Goal: Find specific page/section: Find specific page/section

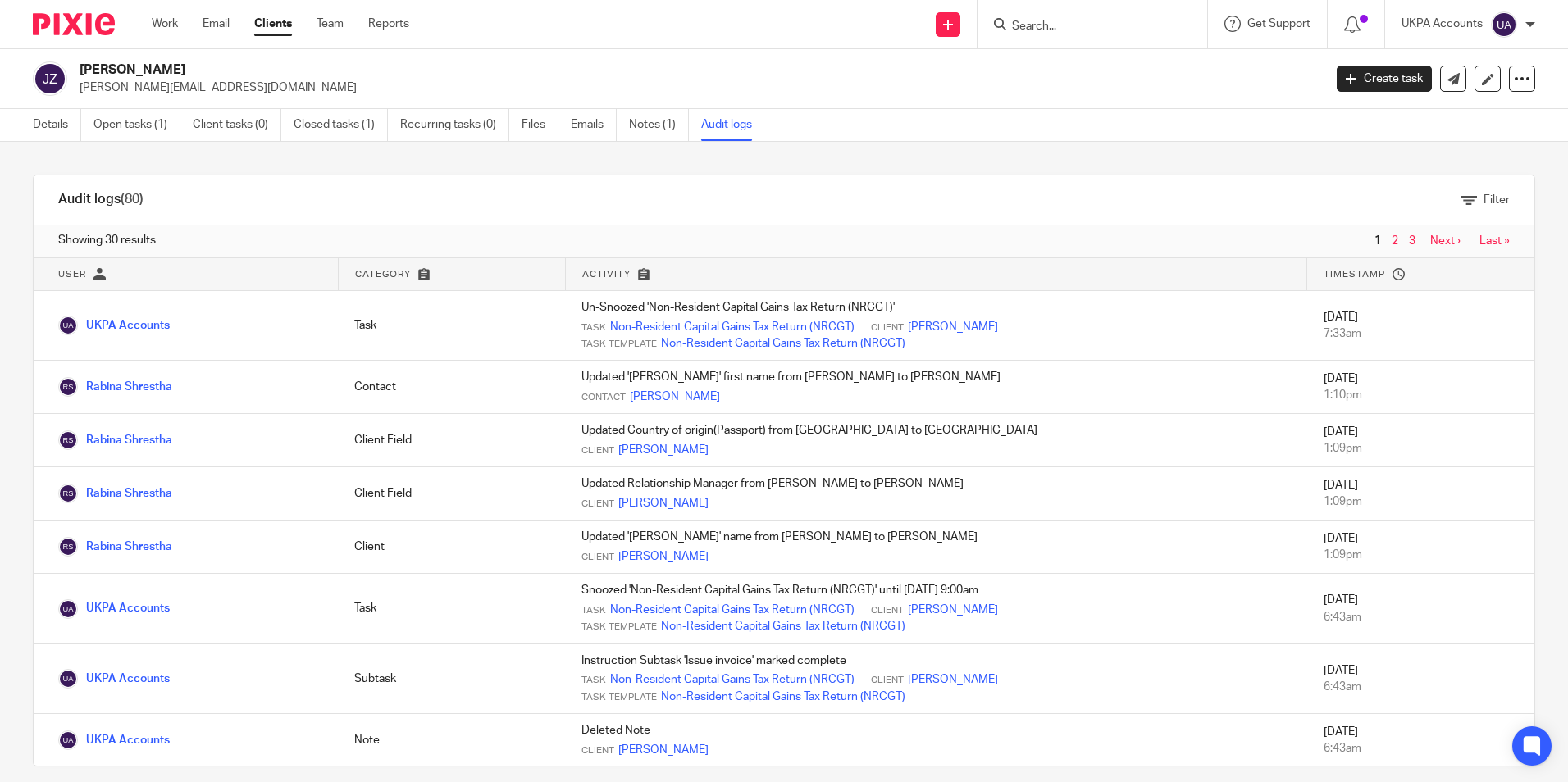
scroll to position [17, 0]
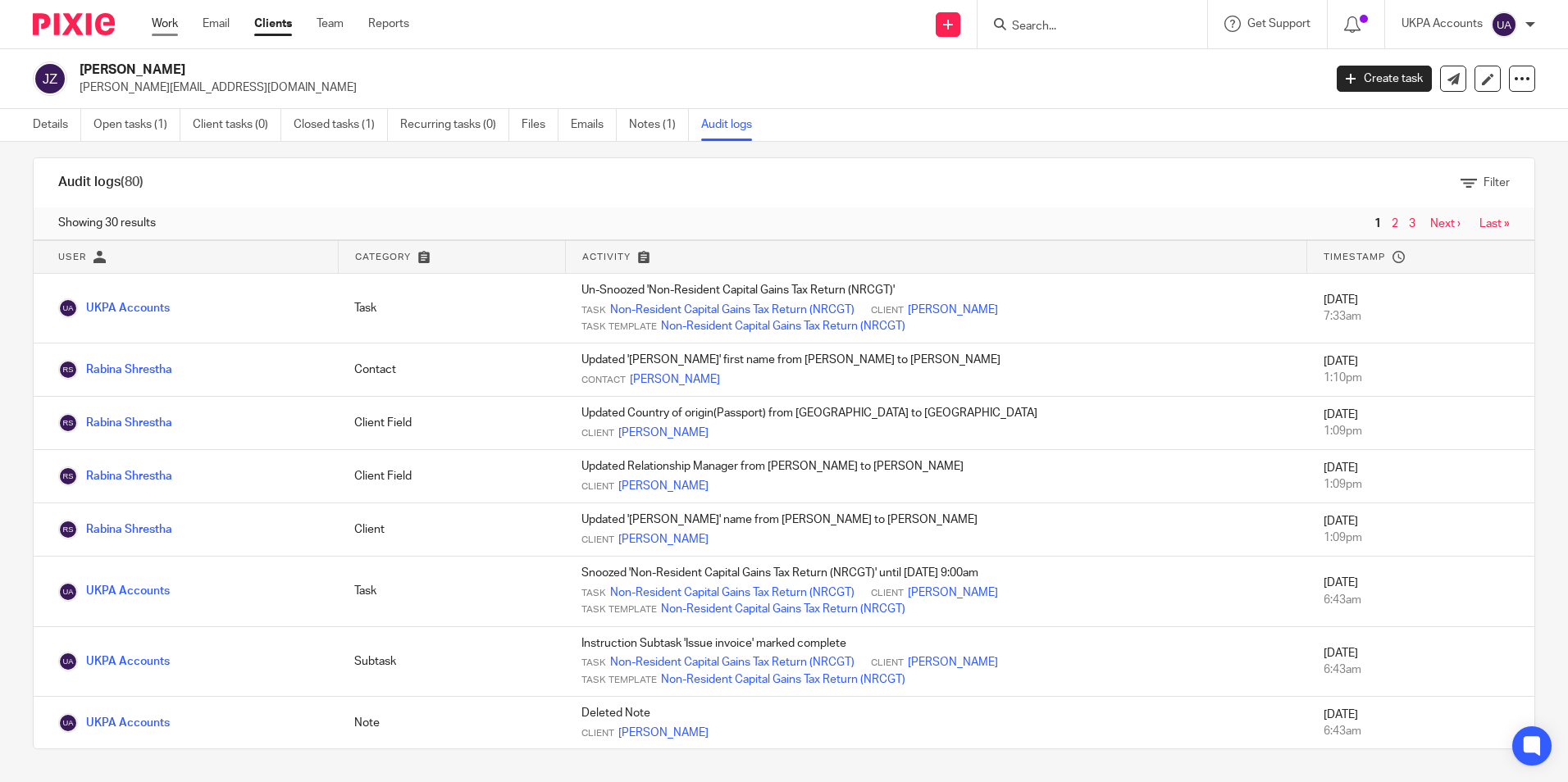
click at [167, 21] on link "Work" at bounding box center [165, 23] width 26 height 16
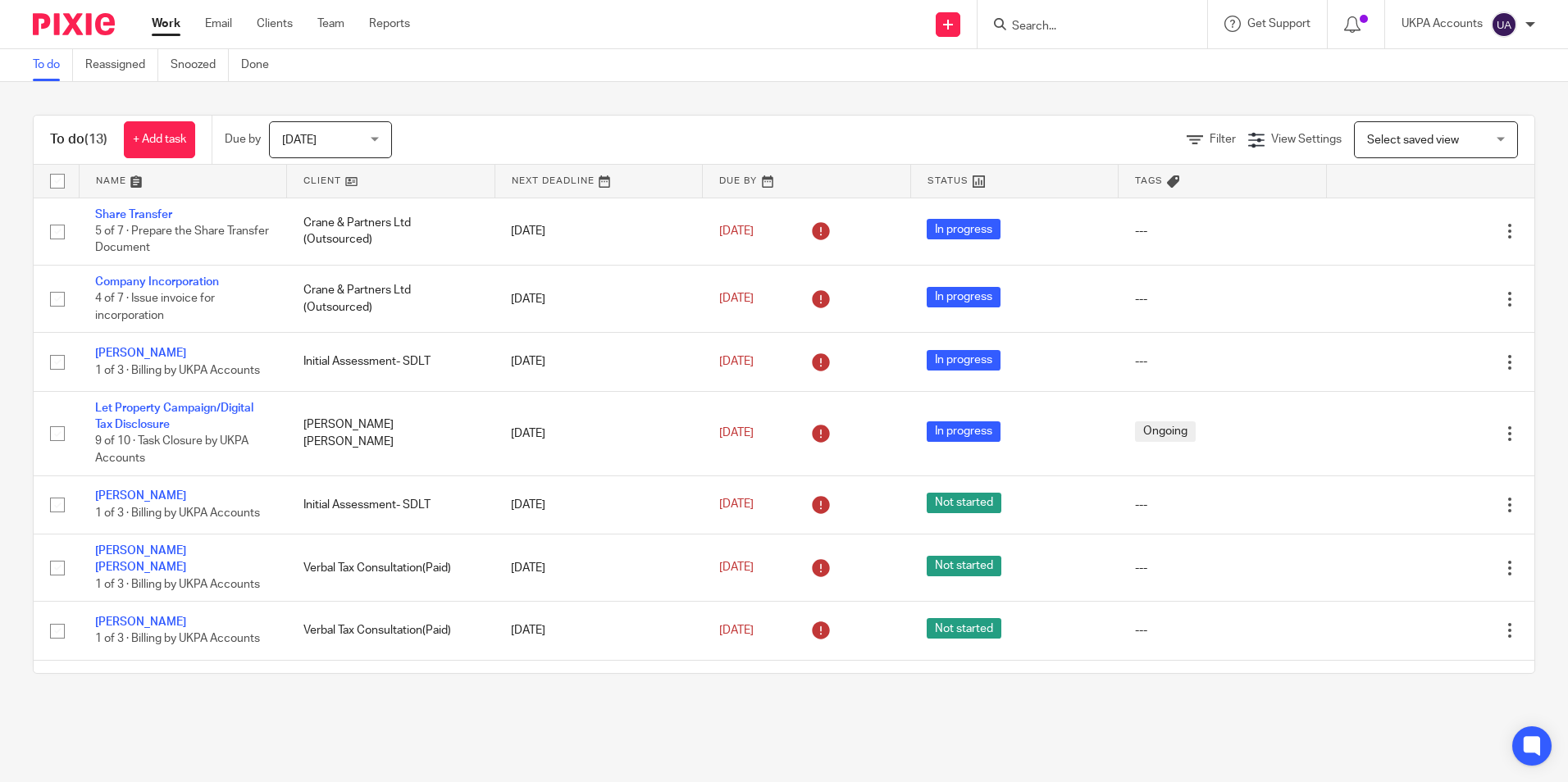
click at [1014, 24] on input "Search" at bounding box center [1085, 27] width 148 height 14
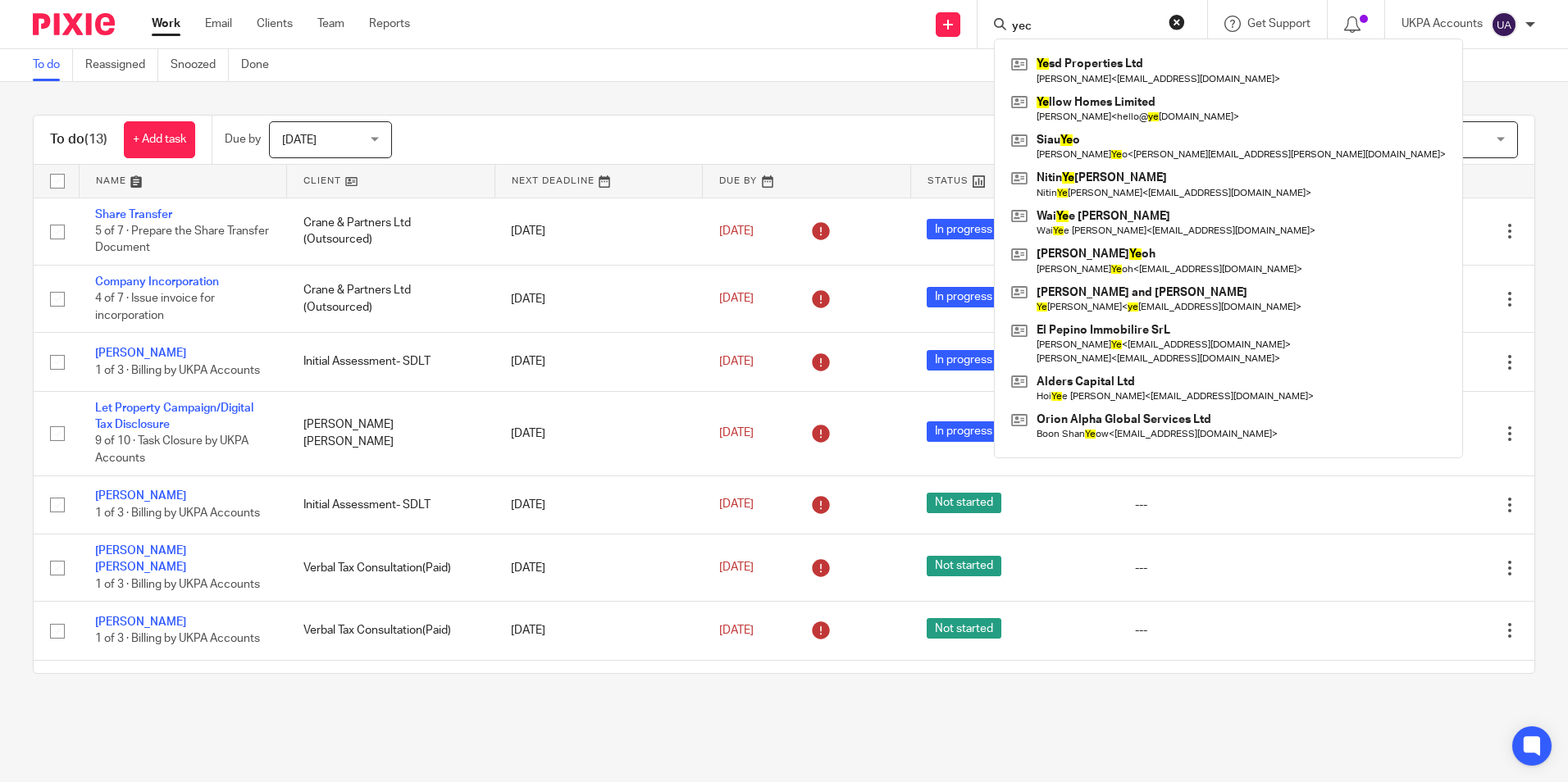
type input "yeca"
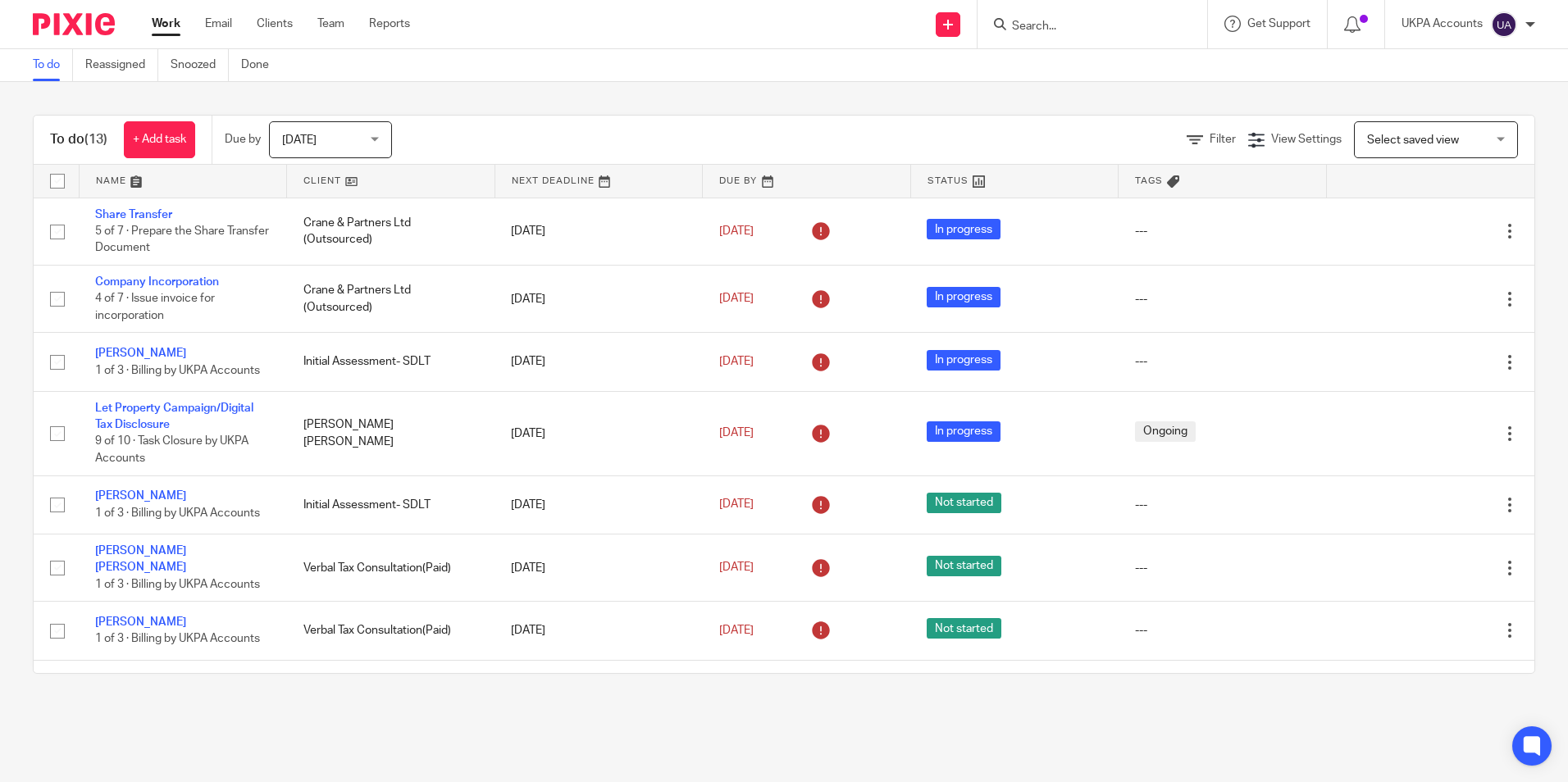
click at [1146, 27] on input "Search" at bounding box center [1085, 27] width 148 height 14
type input "3"
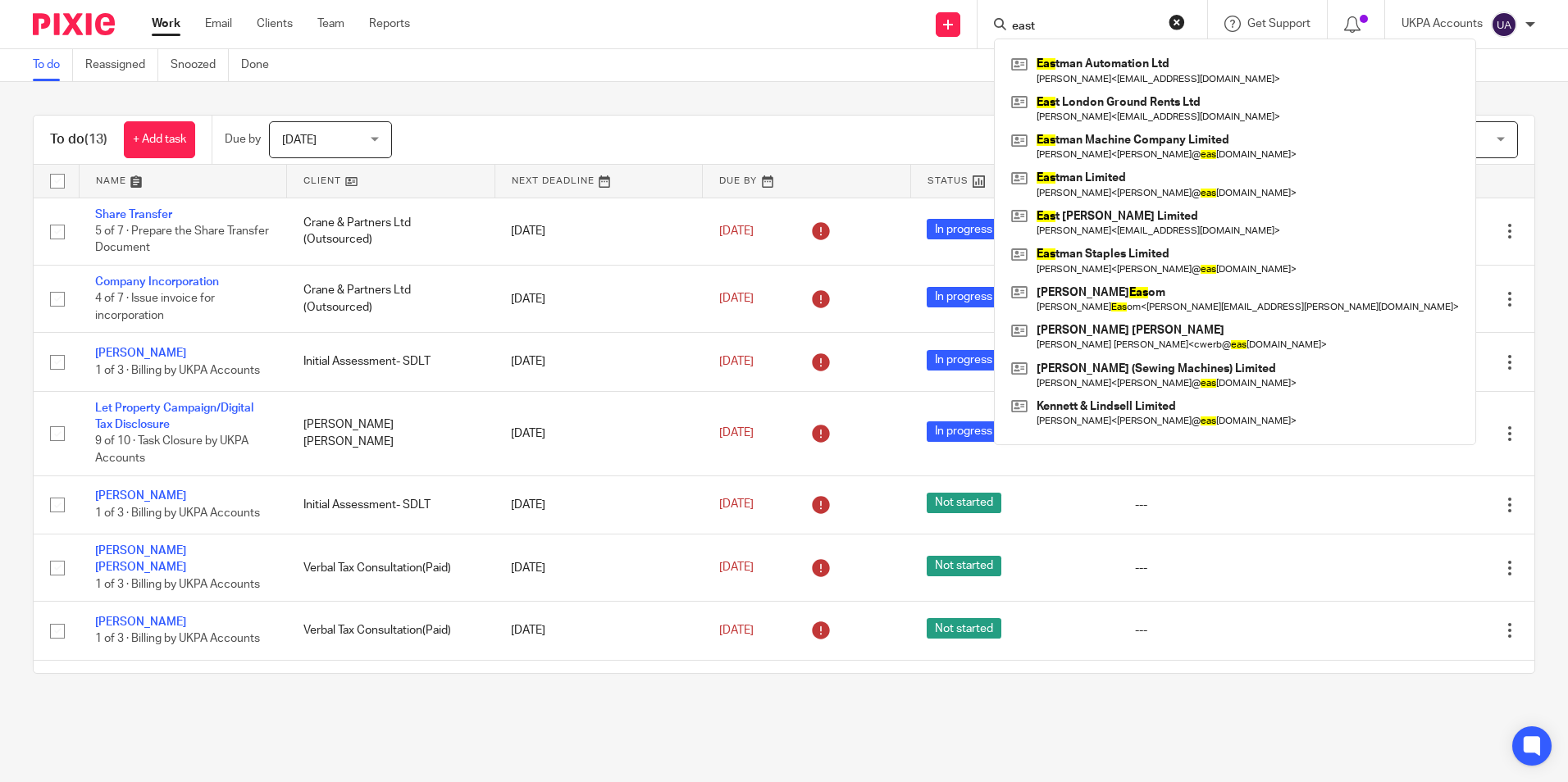
type input "east"
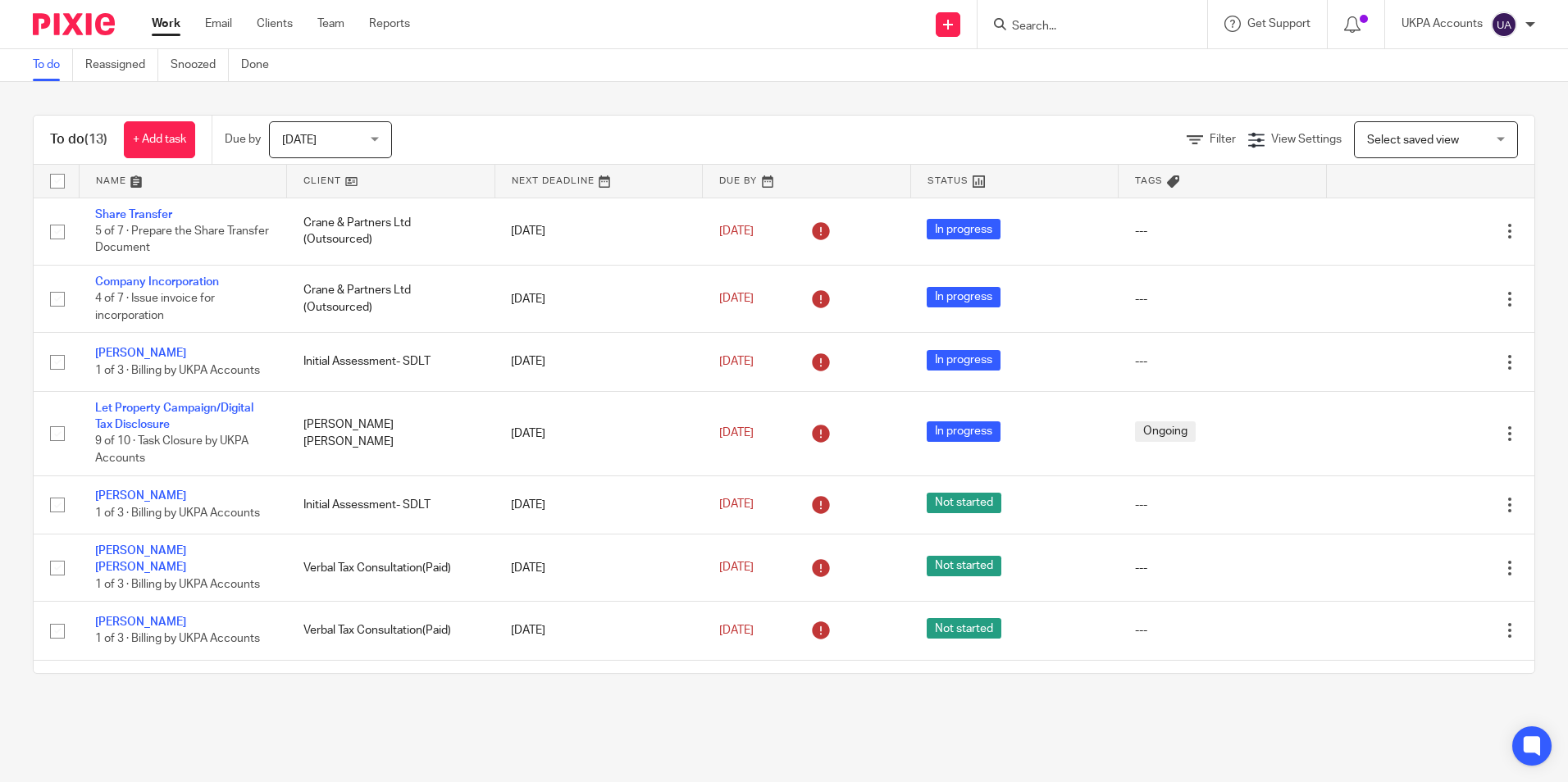
click at [1087, 29] on input "Search" at bounding box center [1085, 27] width 148 height 14
click at [1087, 25] on input "Search" at bounding box center [1085, 27] width 148 height 14
paste input "C & L Residential Llp"
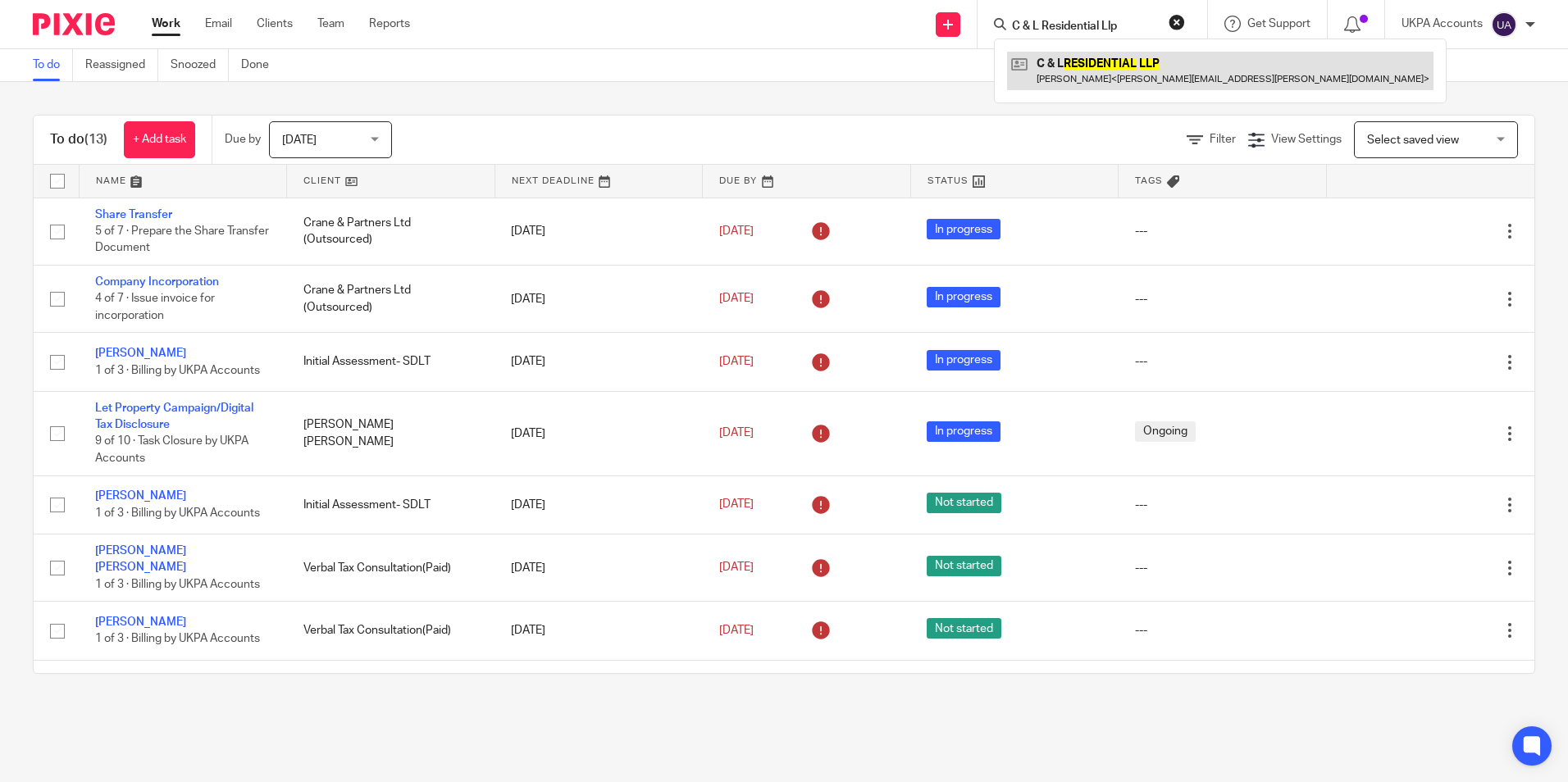
type input "C & L Residential Llp"
click at [1064, 61] on link at bounding box center [1221, 70] width 427 height 38
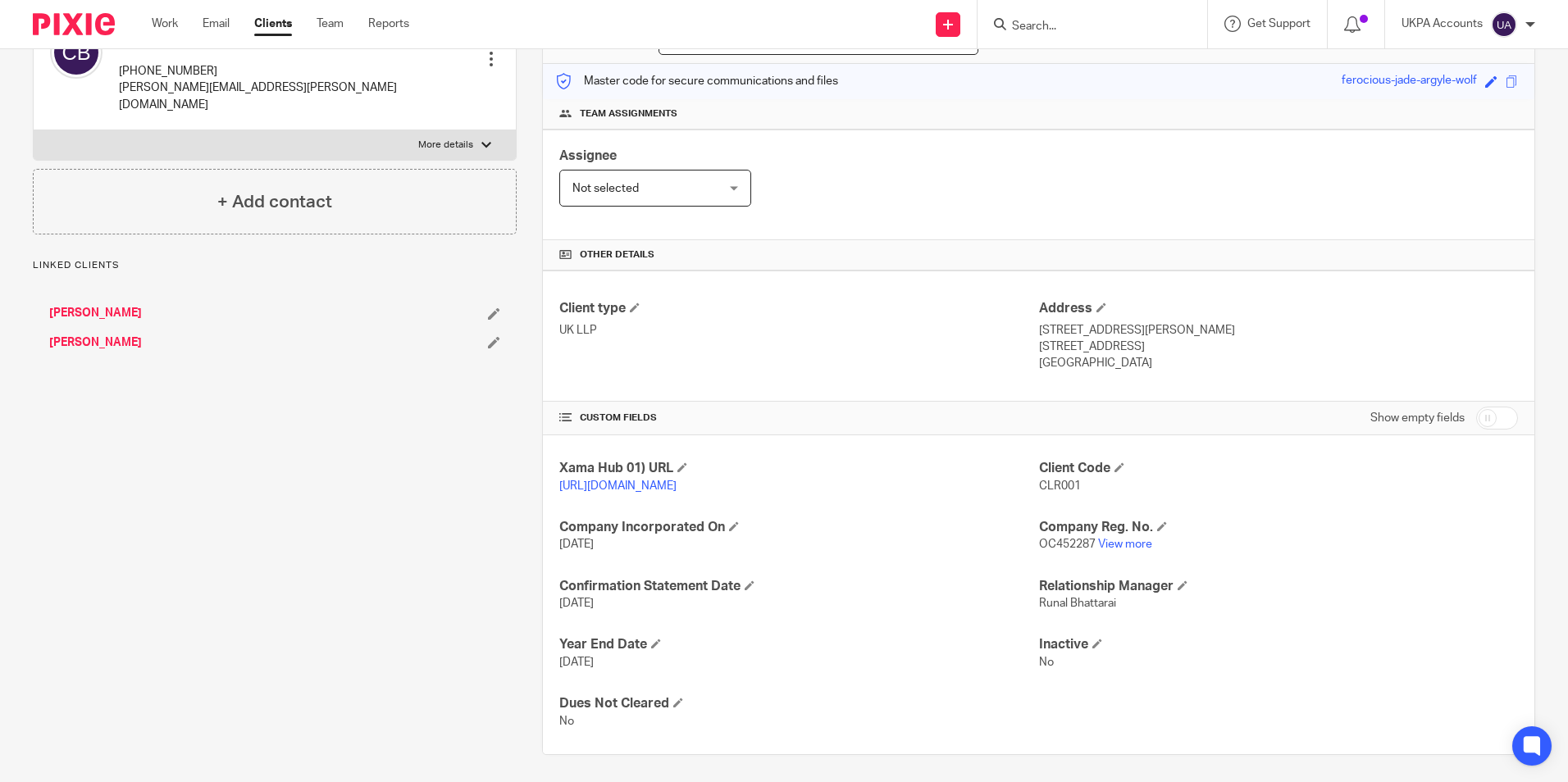
scroll to position [217, 0]
